Goal: Find specific page/section: Find specific page/section

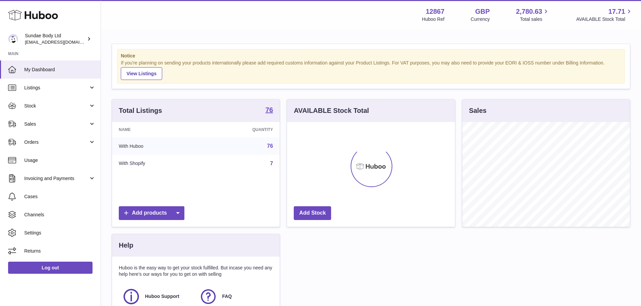
scroll to position [105, 168]
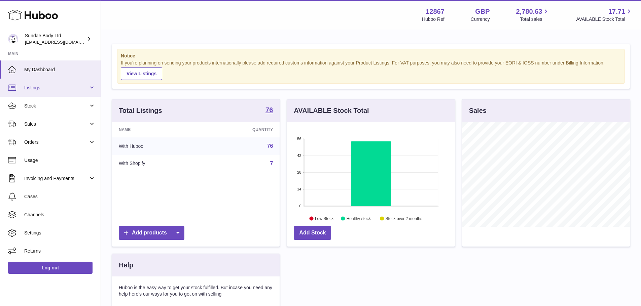
click at [62, 88] on span "Listings" at bounding box center [56, 88] width 64 height 6
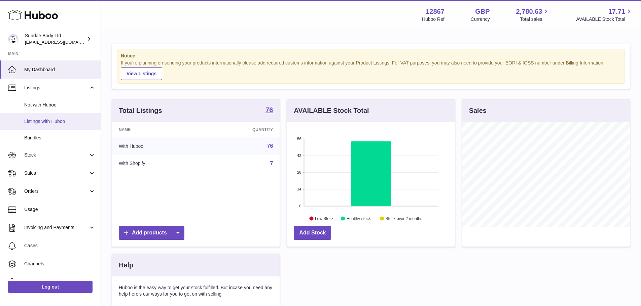
click at [50, 122] on span "Listings with Huboo" at bounding box center [59, 121] width 71 height 6
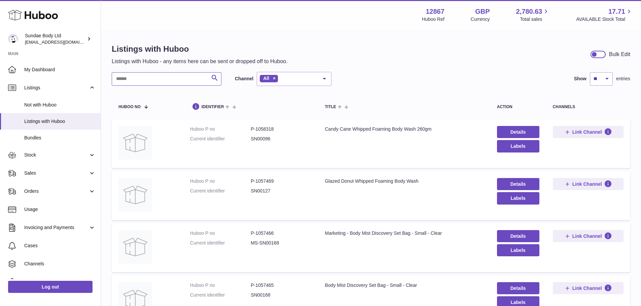
click at [144, 85] on input "text" at bounding box center [167, 78] width 110 height 13
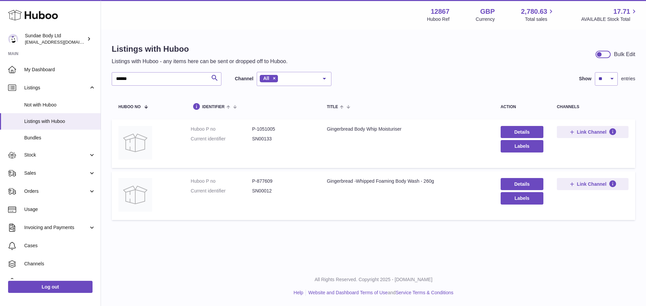
click at [263, 178] on dd "P-877609" at bounding box center [282, 181] width 61 height 6
copy dd "877609"
drag, startPoint x: 105, startPoint y: 74, endPoint x: 88, endPoint y: 74, distance: 16.8
click at [88, 74] on div "Huboo Sundae Body Ltd [EMAIL_ADDRESS][DOMAIN_NAME] Main My Dashboard Listings N…" at bounding box center [323, 153] width 646 height 306
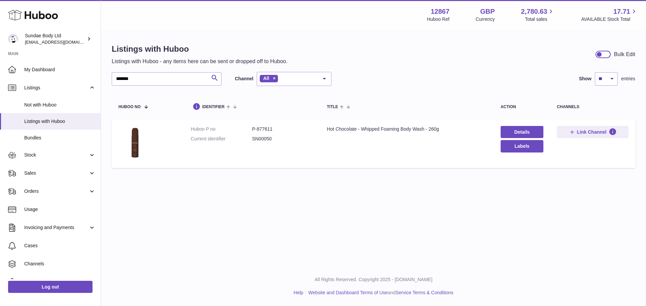
click at [268, 127] on dd "P-877611" at bounding box center [282, 129] width 61 height 6
copy dd "877611"
click at [266, 129] on dd "P-877611" at bounding box center [282, 129] width 61 height 6
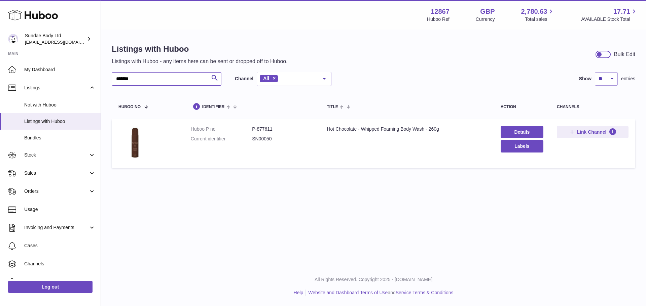
drag, startPoint x: 147, startPoint y: 79, endPoint x: 107, endPoint y: 78, distance: 39.4
click at [108, 78] on div "Listings with Huboo Listings with Huboo - any items here can be sent or dropped…" at bounding box center [373, 107] width 545 height 155
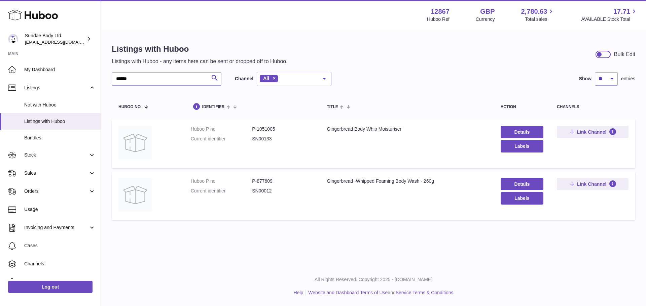
click at [270, 181] on dd "P-877609" at bounding box center [282, 181] width 61 height 6
copy dd "877609"
click at [271, 181] on dd "P-877609" at bounding box center [282, 181] width 61 height 6
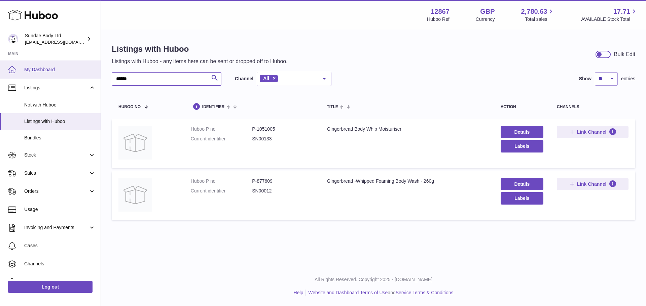
drag, startPoint x: 165, startPoint y: 78, endPoint x: 79, endPoint y: 74, distance: 85.5
click at [79, 74] on div "Huboo Sundae Body Ltd [EMAIL_ADDRESS][DOMAIN_NAME] Main My Dashboard Listings N…" at bounding box center [323, 153] width 646 height 306
paste input "text"
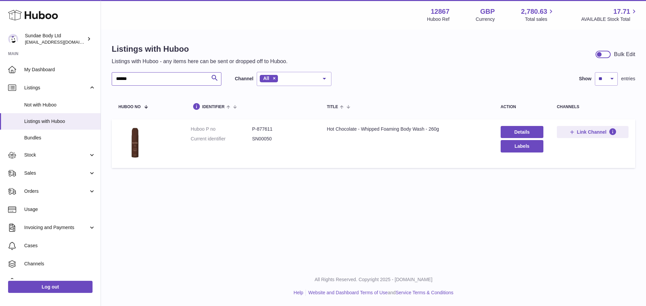
click at [137, 80] on input "******" at bounding box center [167, 78] width 110 height 13
click at [269, 130] on dd "P-877611" at bounding box center [282, 129] width 61 height 6
copy dd "877611"
click at [471, 198] on div "Menu Huboo 12867 Huboo Ref GBP Currency 2,780.63 Total sales 17.71 AVAILABLE St…" at bounding box center [373, 133] width 545 height 267
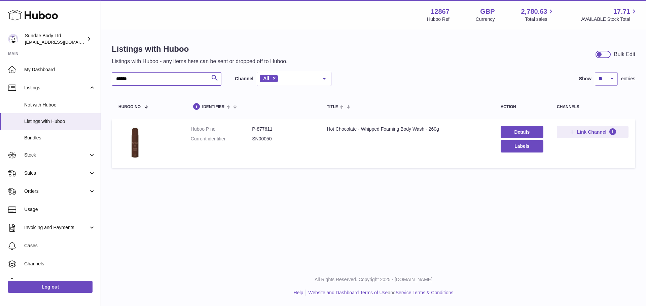
click at [161, 78] on input "******" at bounding box center [167, 78] width 110 height 13
type input "******"
